Goal: Connect with others: Connect with others

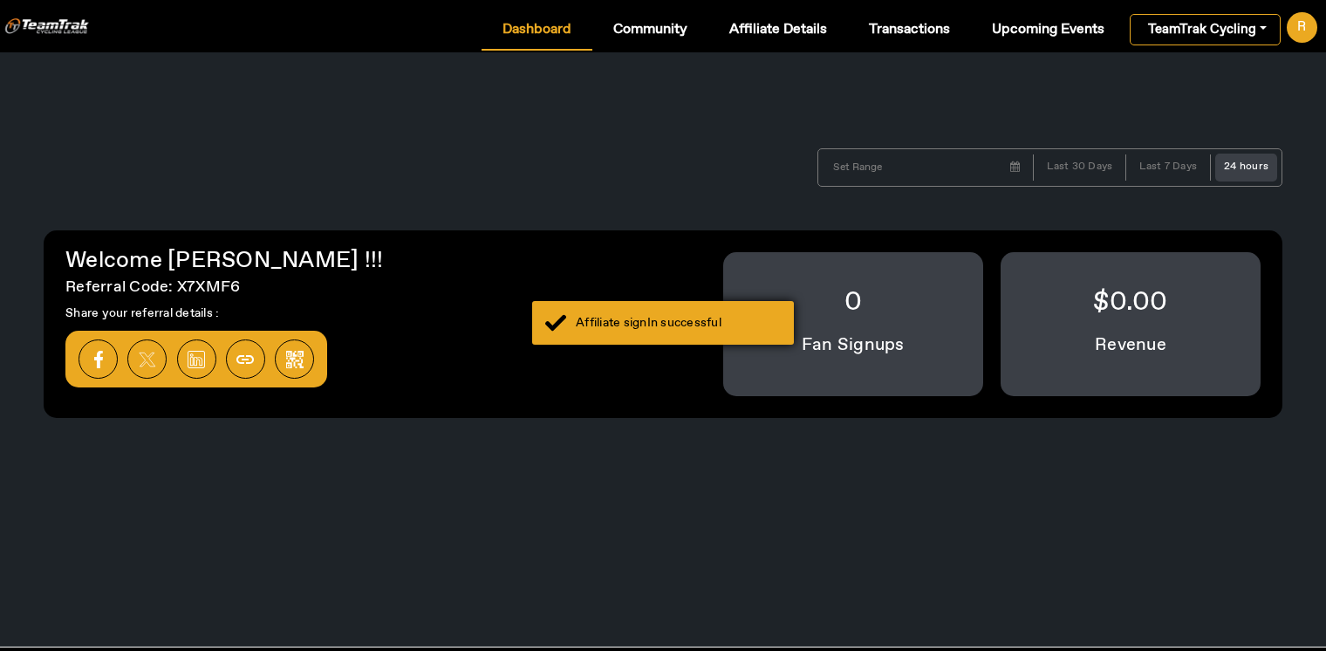
click at [661, 328] on div "Affiliate signIn successful" at bounding box center [678, 322] width 205 height 17
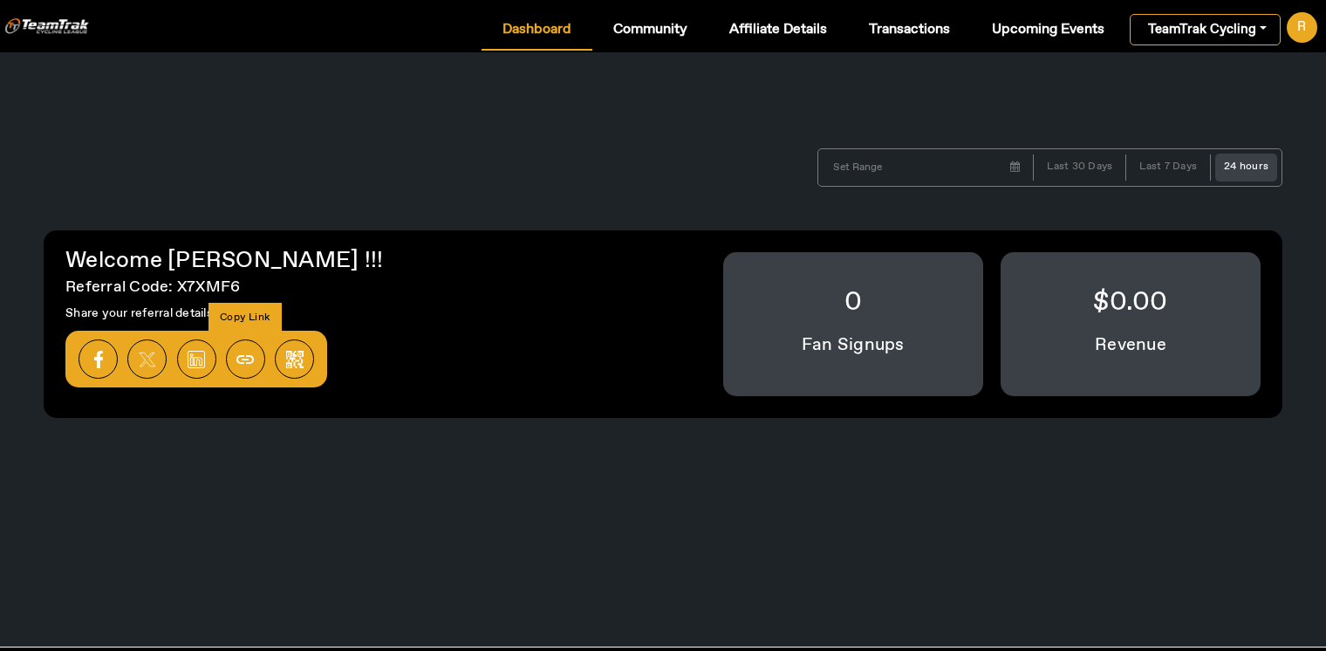
click at [241, 360] on img at bounding box center [244, 359] width 17 height 17
click at [627, 33] on span "Community" at bounding box center [650, 30] width 74 height 14
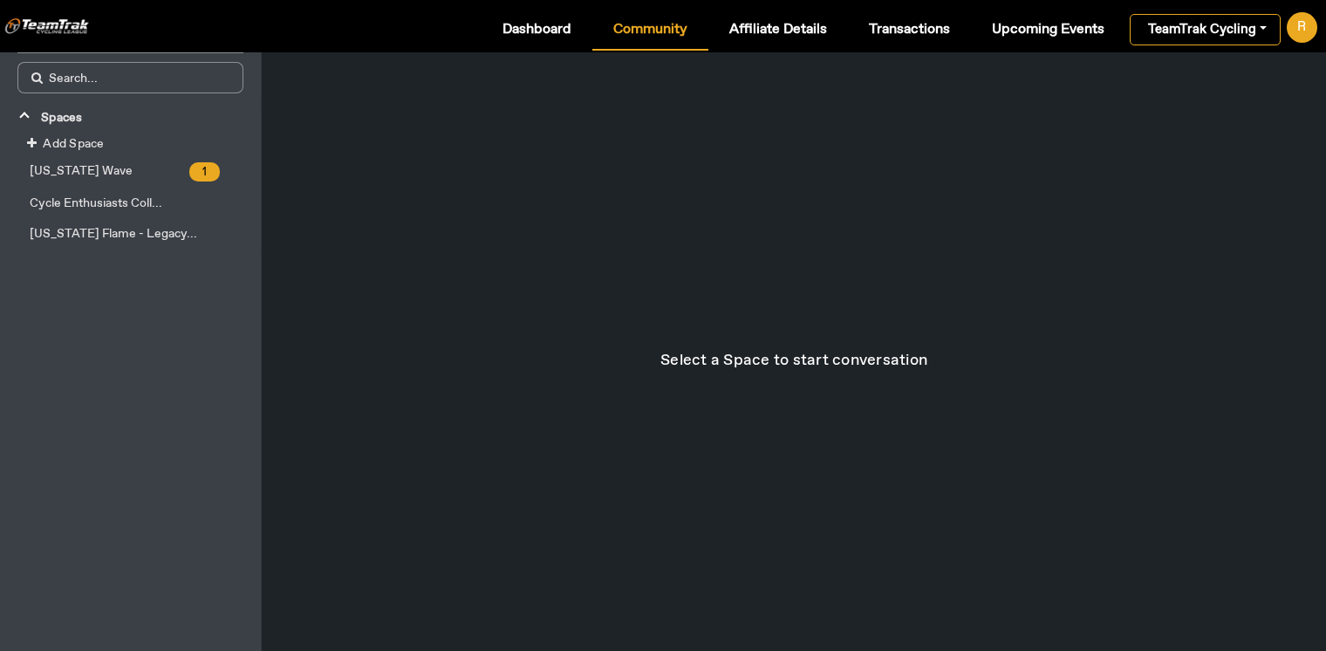
click at [50, 143] on span "Add Space" at bounding box center [73, 144] width 61 height 16
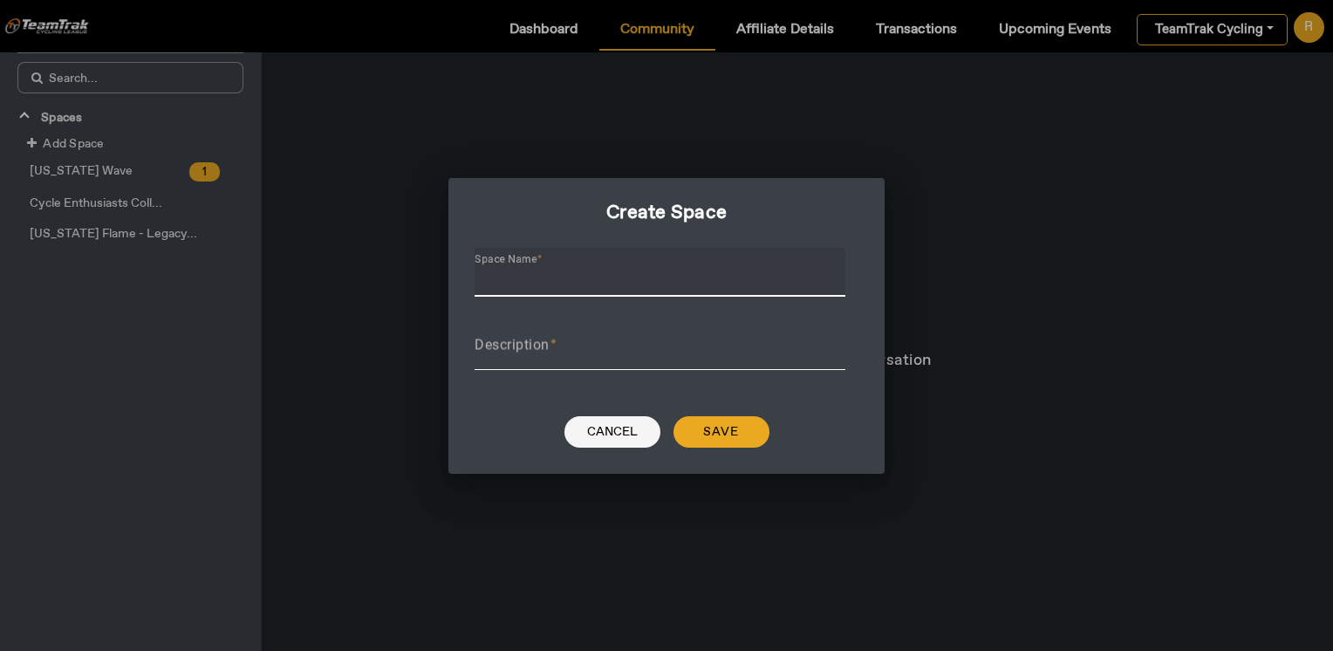
click at [613, 430] on span "Cancel" at bounding box center [612, 431] width 51 height 17
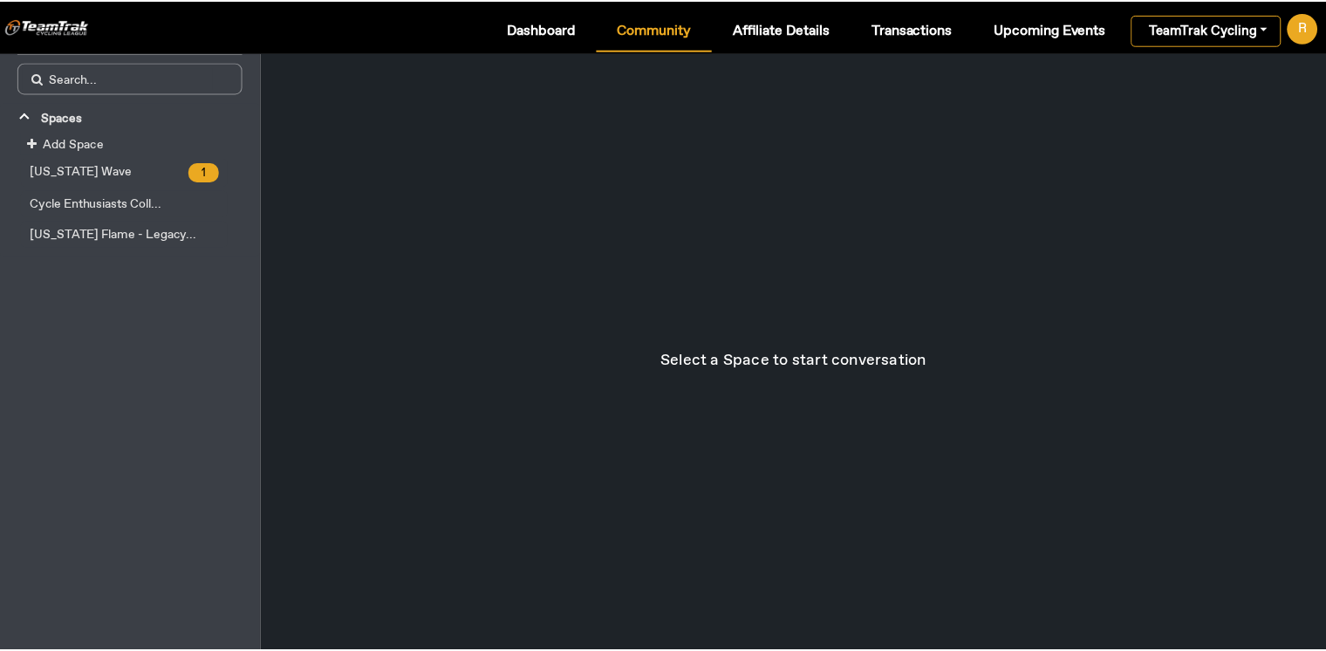
scroll to position [17, 0]
